Goal: Navigation & Orientation: Find specific page/section

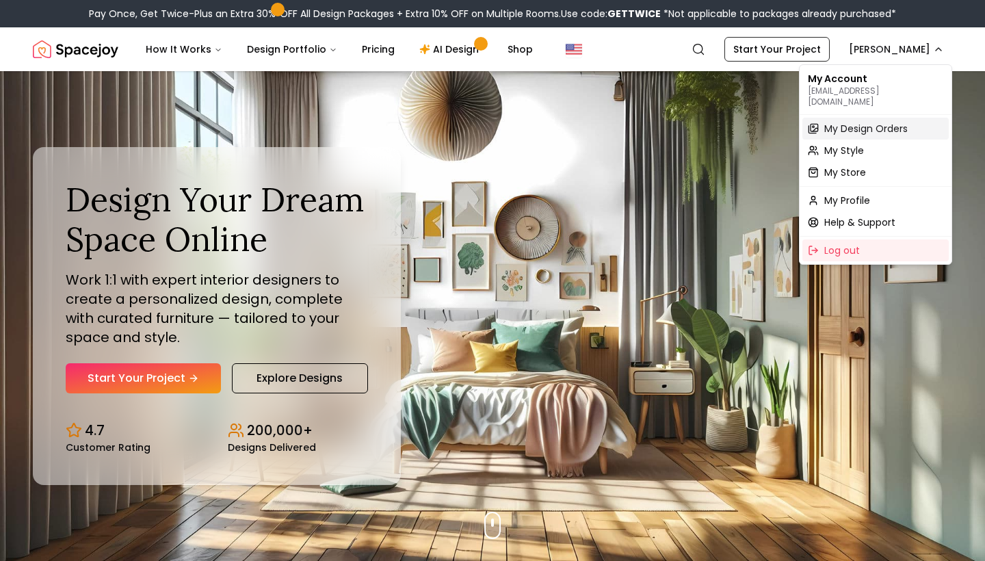
click at [877, 122] on span "My Design Orders" at bounding box center [865, 129] width 83 height 14
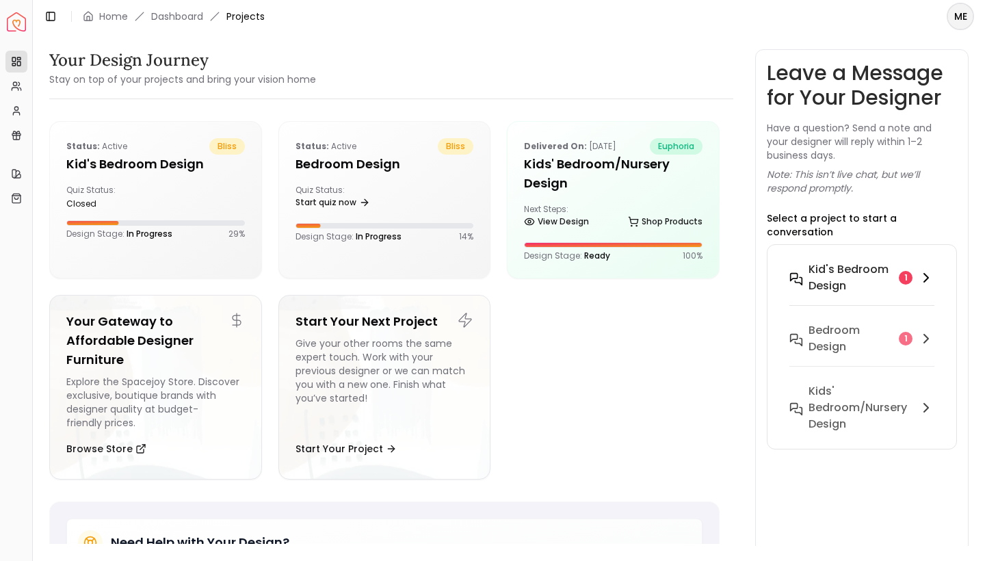
click at [910, 261] on div "Kid's Bedroom design 1" at bounding box center [861, 277] width 145 height 33
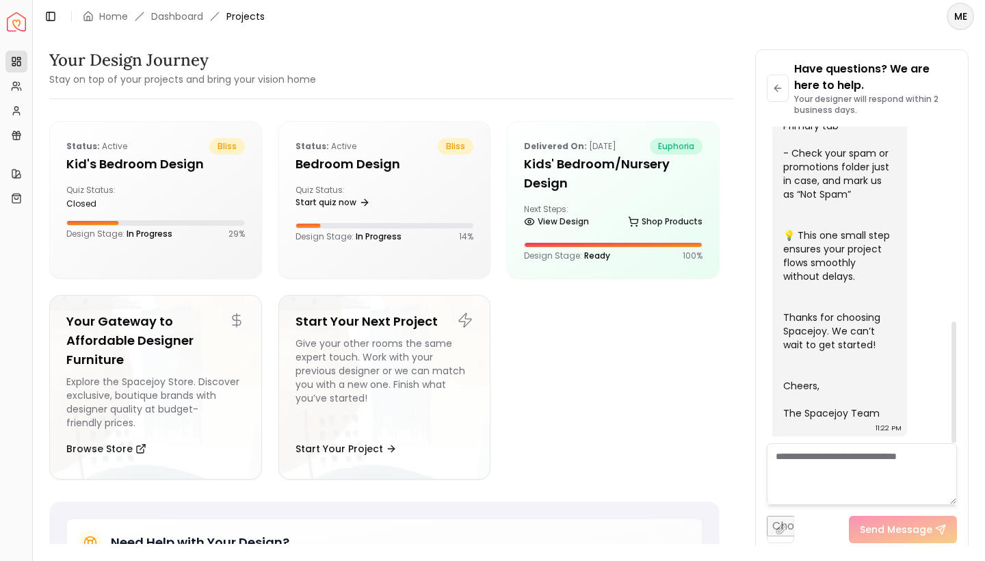
scroll to position [510, 0]
click at [391, 151] on div "Status: active bliss" at bounding box center [384, 146] width 179 height 16
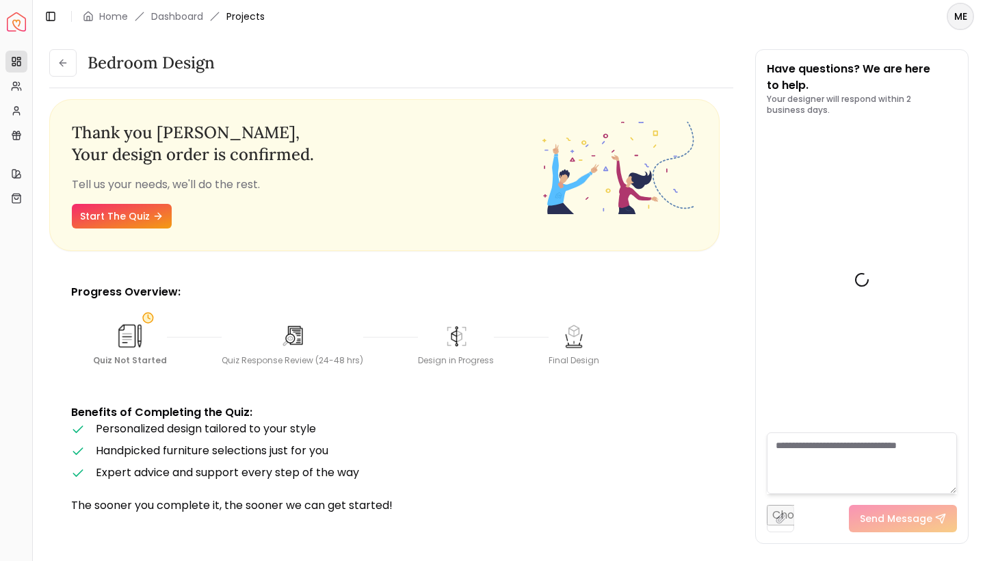
scroll to position [501, 0]
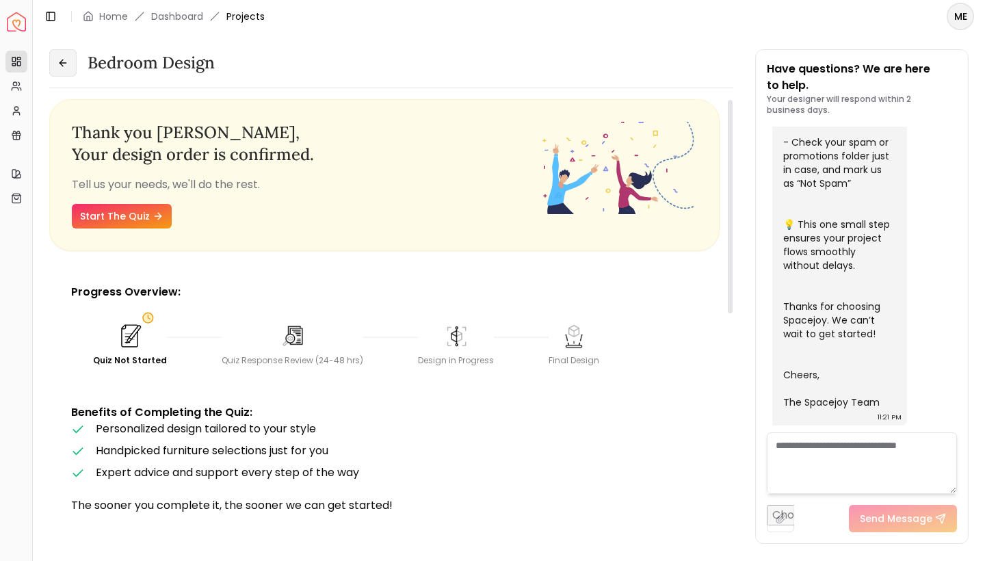
click at [64, 62] on icon at bounding box center [62, 62] width 11 height 11
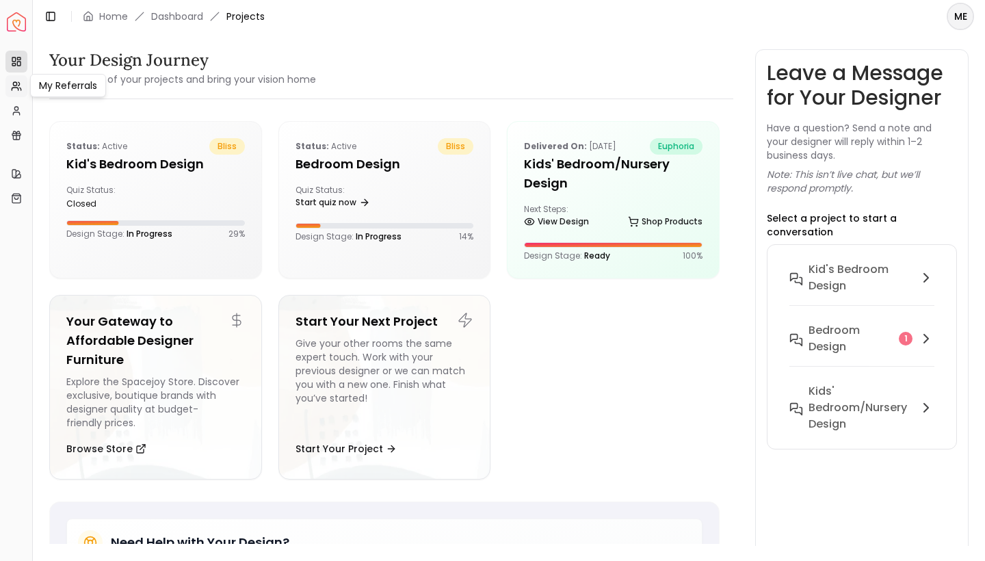
click at [23, 90] on link "My Referrals" at bounding box center [16, 86] width 22 height 22
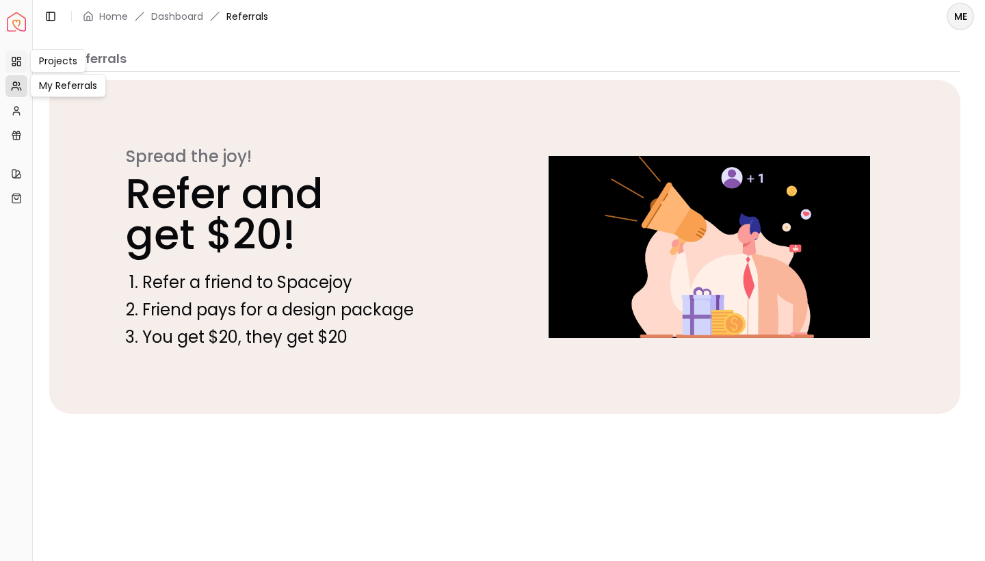
click at [24, 56] on link "Projects" at bounding box center [16, 62] width 22 height 22
